Goal: Find specific page/section: Find specific page/section

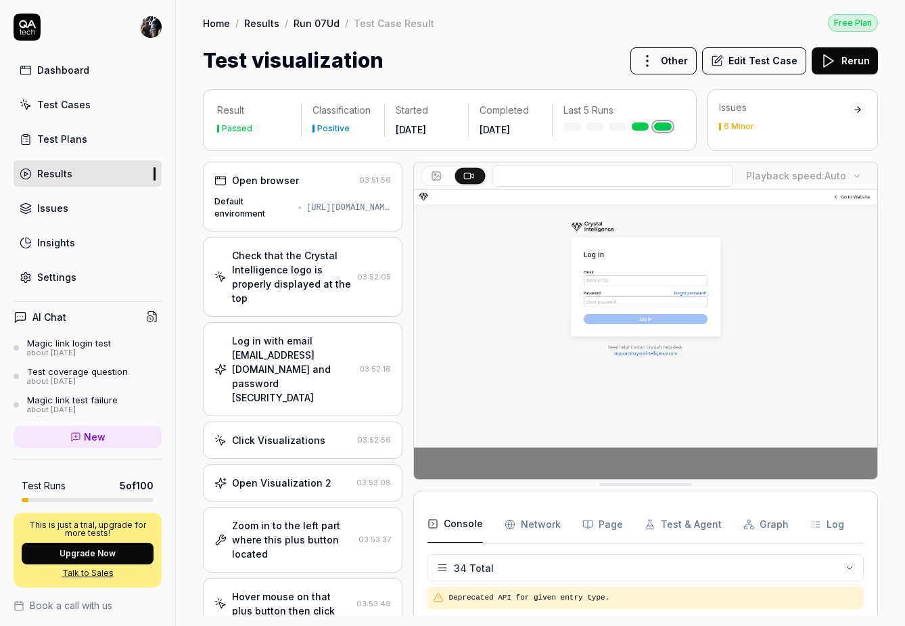
scroll to position [854, 0]
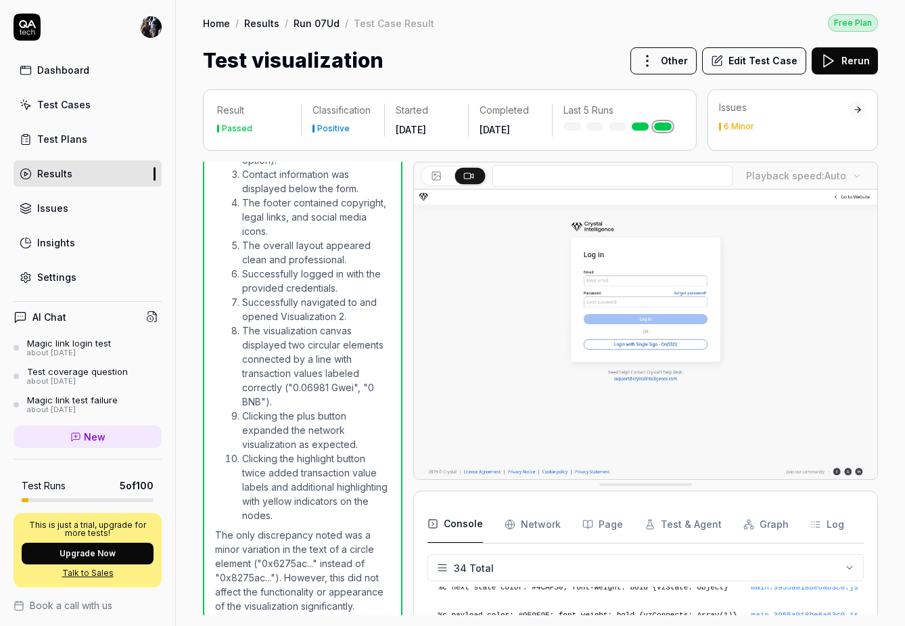
click at [154, 26] on html "Dashboard Test Cases Test Plans Results Issues Insights Settings AI Chat Magic …" at bounding box center [452, 313] width 905 height 626
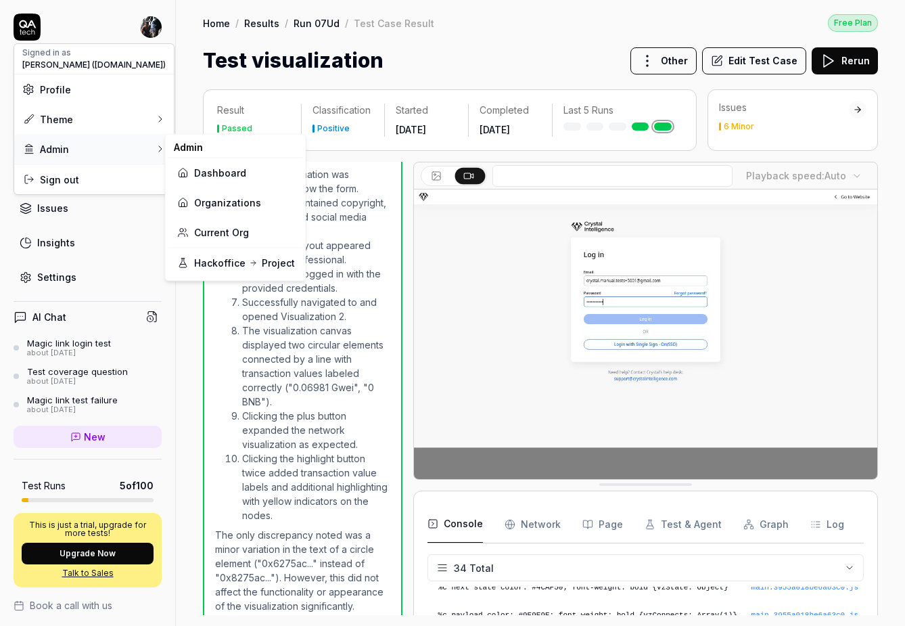
click at [72, 154] on div "Admin" at bounding box center [94, 149] width 160 height 30
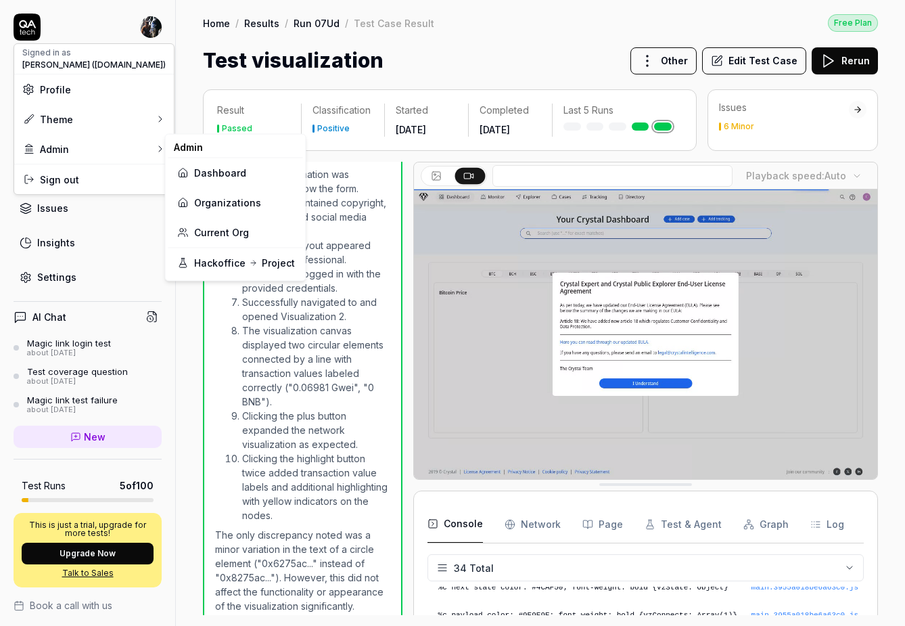
click at [199, 208] on link "Organizations" at bounding box center [236, 202] width 118 height 30
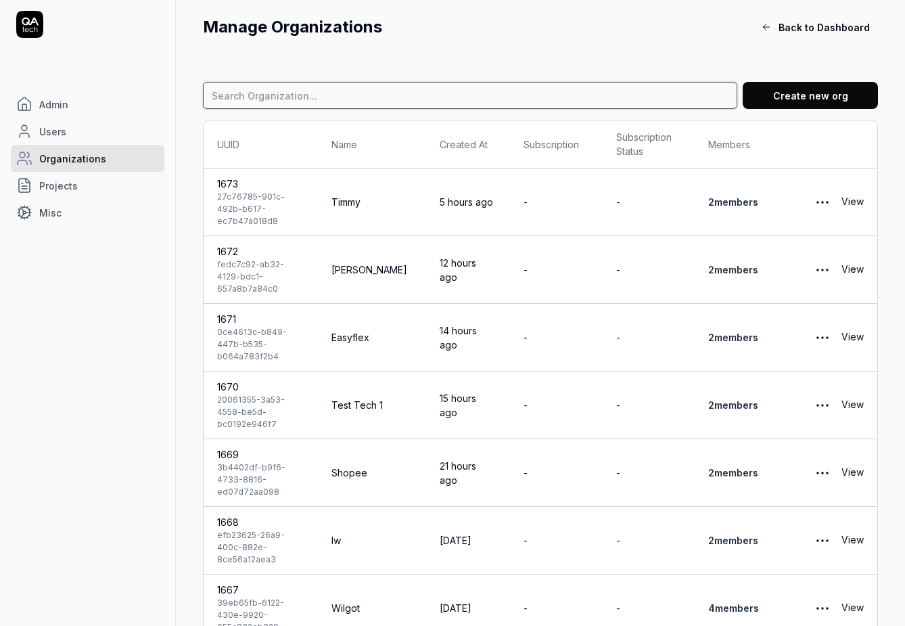
click at [302, 101] on input at bounding box center [470, 95] width 534 height 27
type input "timmy"
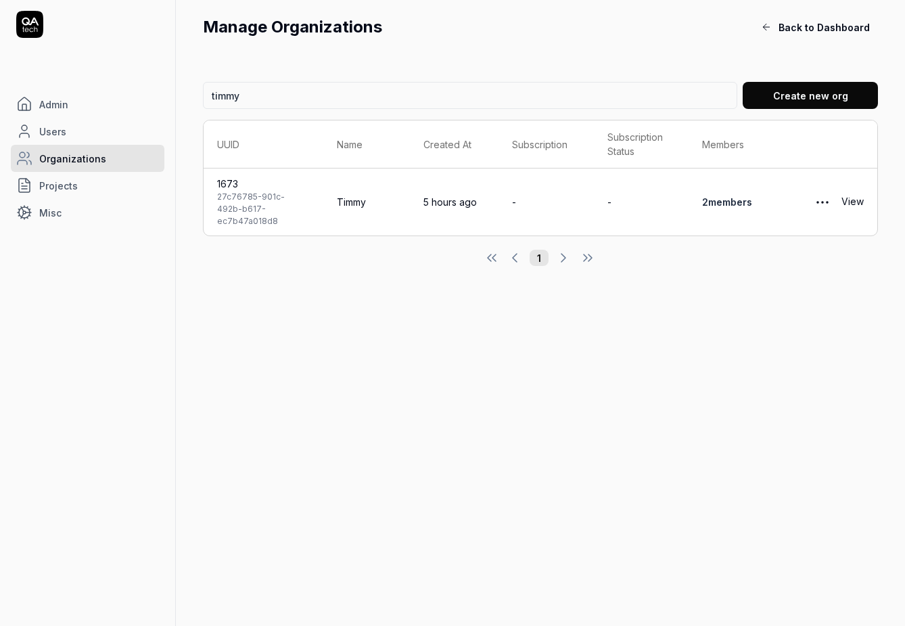
click at [728, 196] on link "2 member s" at bounding box center [727, 202] width 50 height 12
